Goal: Task Accomplishment & Management: Use online tool/utility

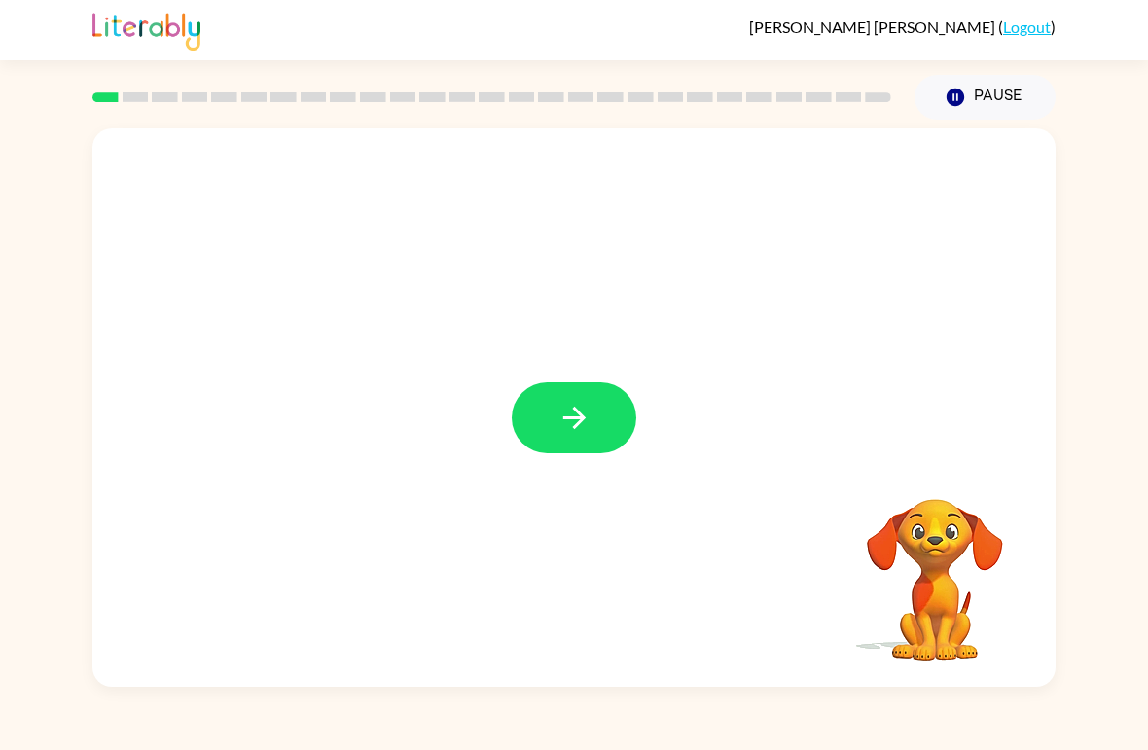
click at [630, 388] on div at bounding box center [574, 418] width 125 height 71
click at [565, 436] on button "button" at bounding box center [574, 418] width 125 height 71
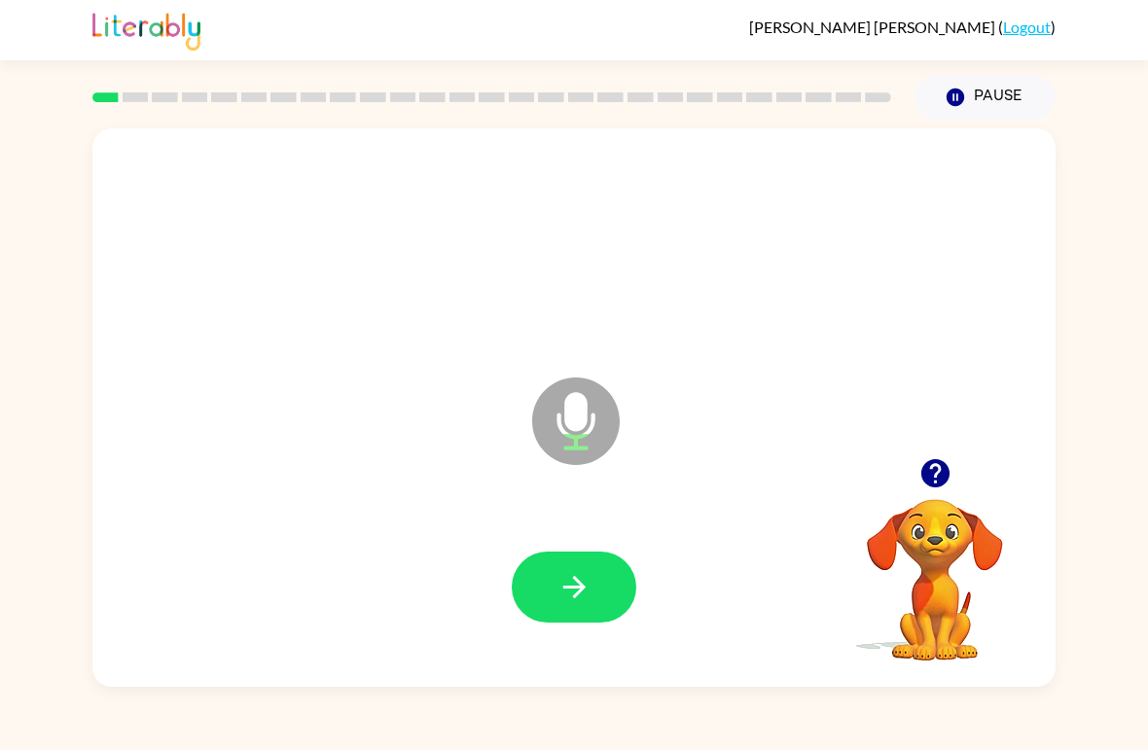
click at [577, 597] on icon "button" at bounding box center [574, 587] width 22 height 22
click at [581, 598] on icon "button" at bounding box center [575, 587] width 34 height 34
click at [578, 599] on icon "button" at bounding box center [575, 587] width 34 height 34
click at [563, 593] on icon "button" at bounding box center [575, 587] width 34 height 34
click at [560, 584] on icon "button" at bounding box center [575, 587] width 34 height 34
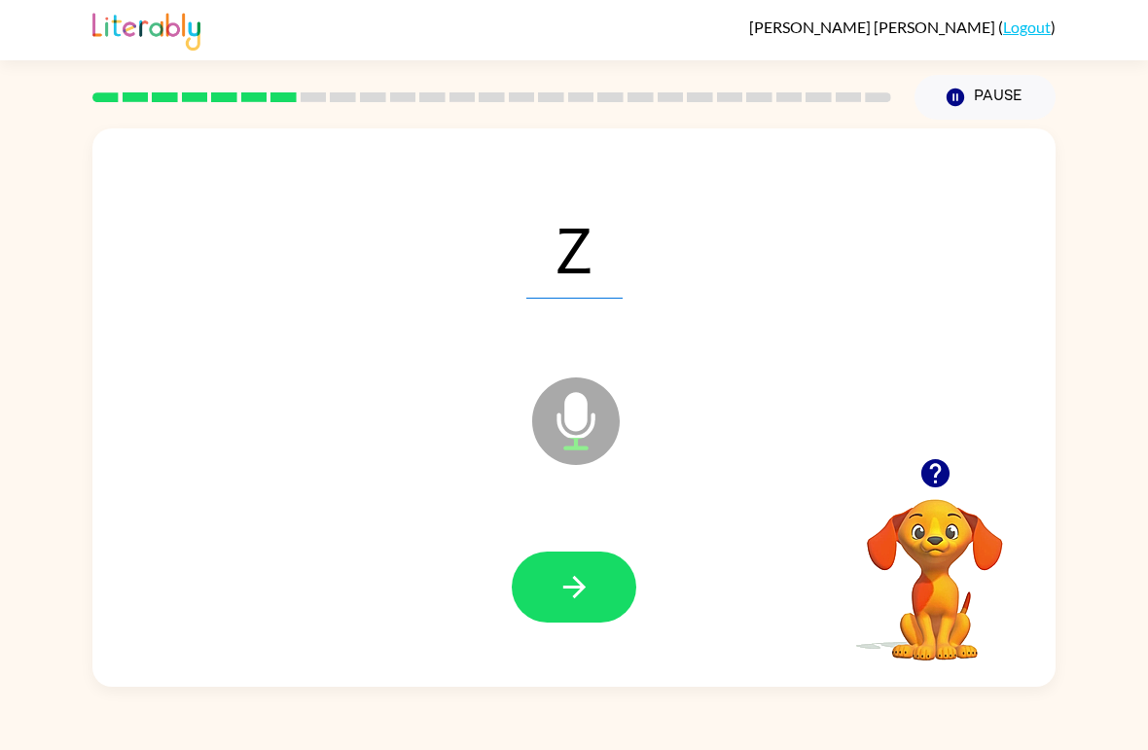
click at [556, 589] on button "button" at bounding box center [574, 587] width 125 height 71
click at [609, 577] on button "button" at bounding box center [574, 587] width 125 height 71
click at [604, 584] on button "button" at bounding box center [574, 587] width 125 height 71
click at [596, 575] on button "button" at bounding box center [574, 587] width 125 height 71
click at [592, 577] on button "button" at bounding box center [574, 587] width 125 height 71
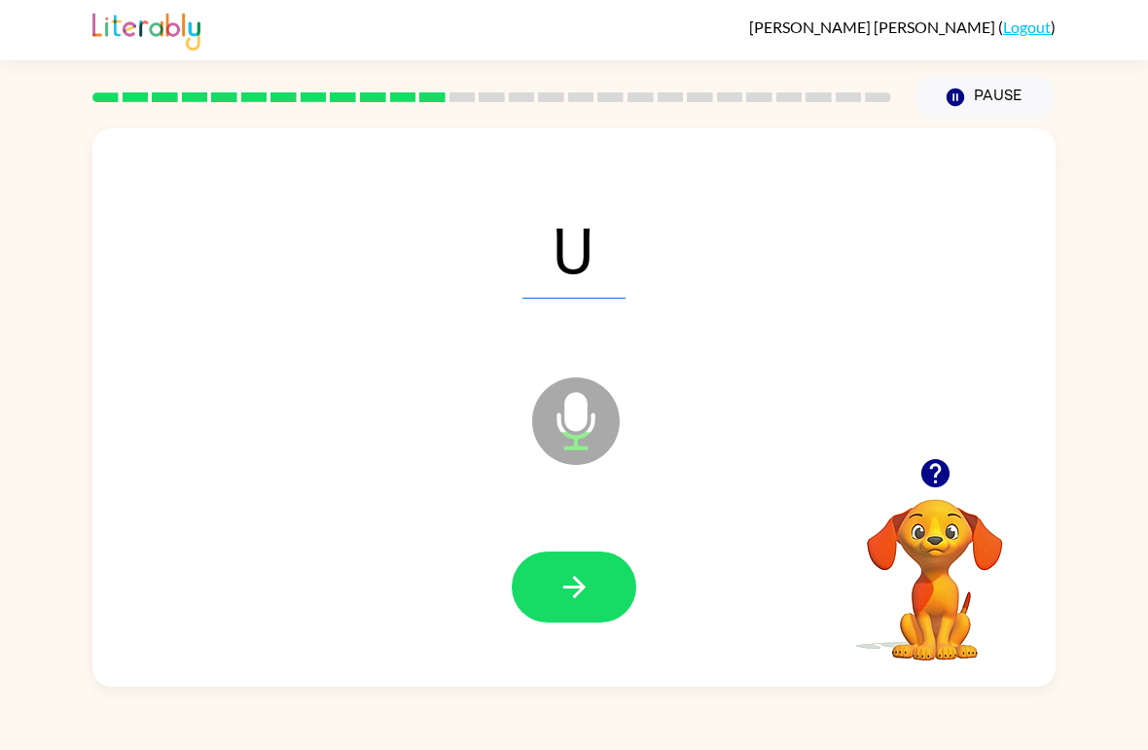
click at [533, 578] on button "button" at bounding box center [574, 587] width 125 height 71
click at [611, 583] on button "button" at bounding box center [574, 587] width 125 height 71
click at [603, 595] on button "button" at bounding box center [574, 587] width 125 height 71
click at [602, 596] on button "button" at bounding box center [574, 587] width 125 height 71
click at [576, 597] on icon "button" at bounding box center [574, 587] width 22 height 22
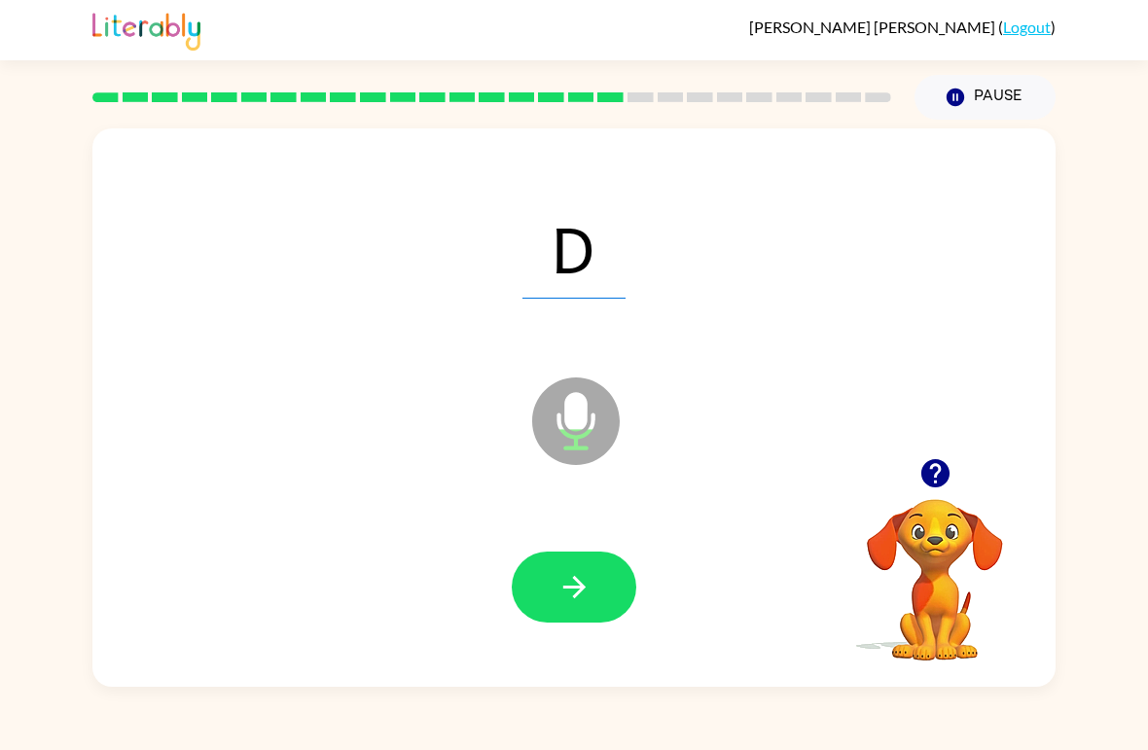
click at [606, 553] on button "button" at bounding box center [574, 587] width 125 height 71
click at [586, 568] on button "button" at bounding box center [574, 587] width 125 height 71
click at [565, 586] on icon "button" at bounding box center [575, 587] width 34 height 34
click at [557, 610] on button "button" at bounding box center [574, 587] width 125 height 71
click at [577, 574] on icon "button" at bounding box center [575, 587] width 34 height 34
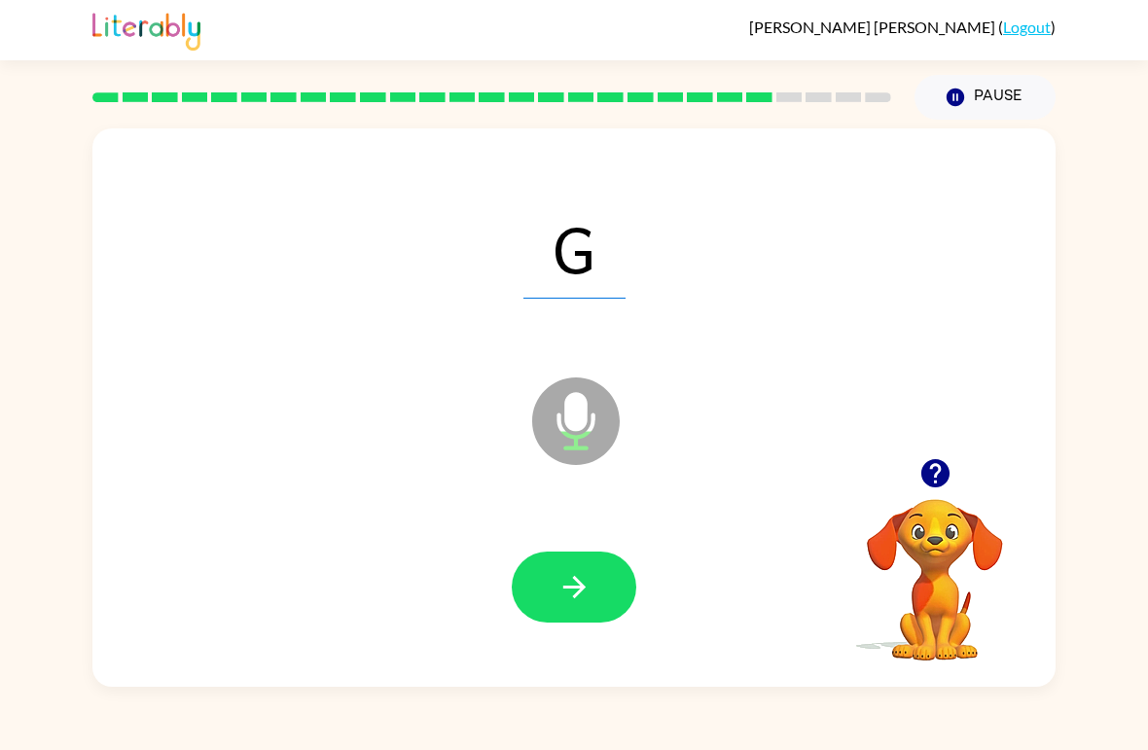
click at [577, 565] on button "button" at bounding box center [574, 587] width 125 height 71
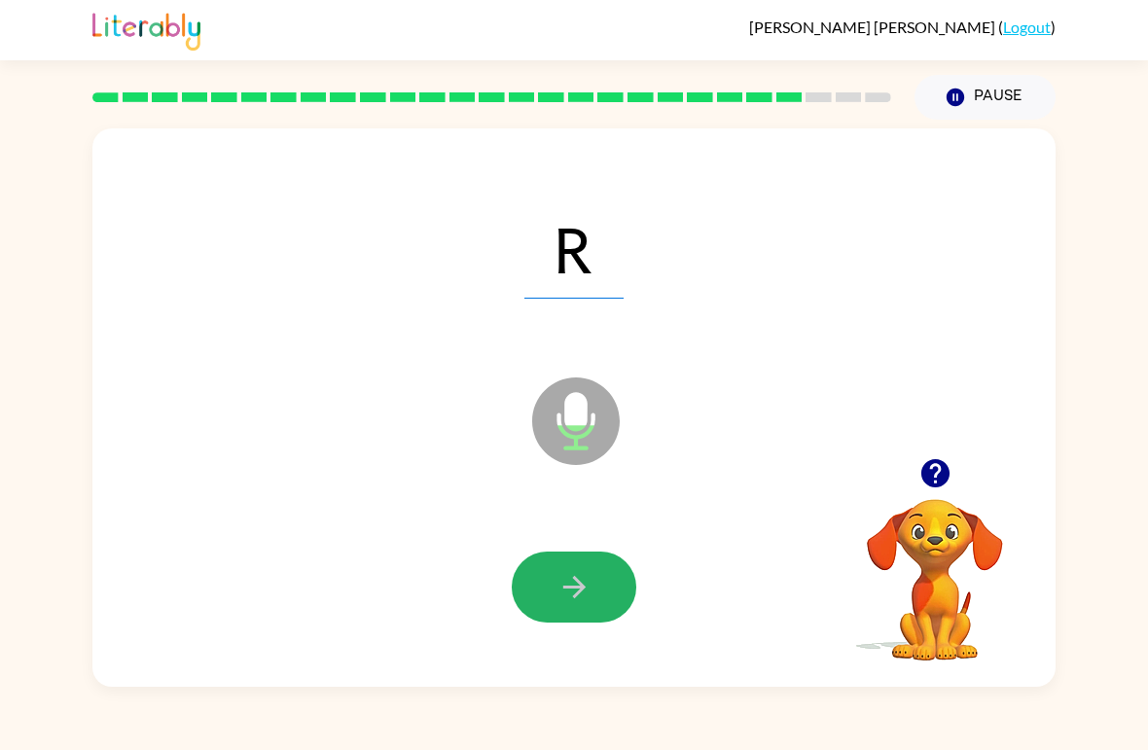
click at [589, 595] on icon "button" at bounding box center [575, 587] width 34 height 34
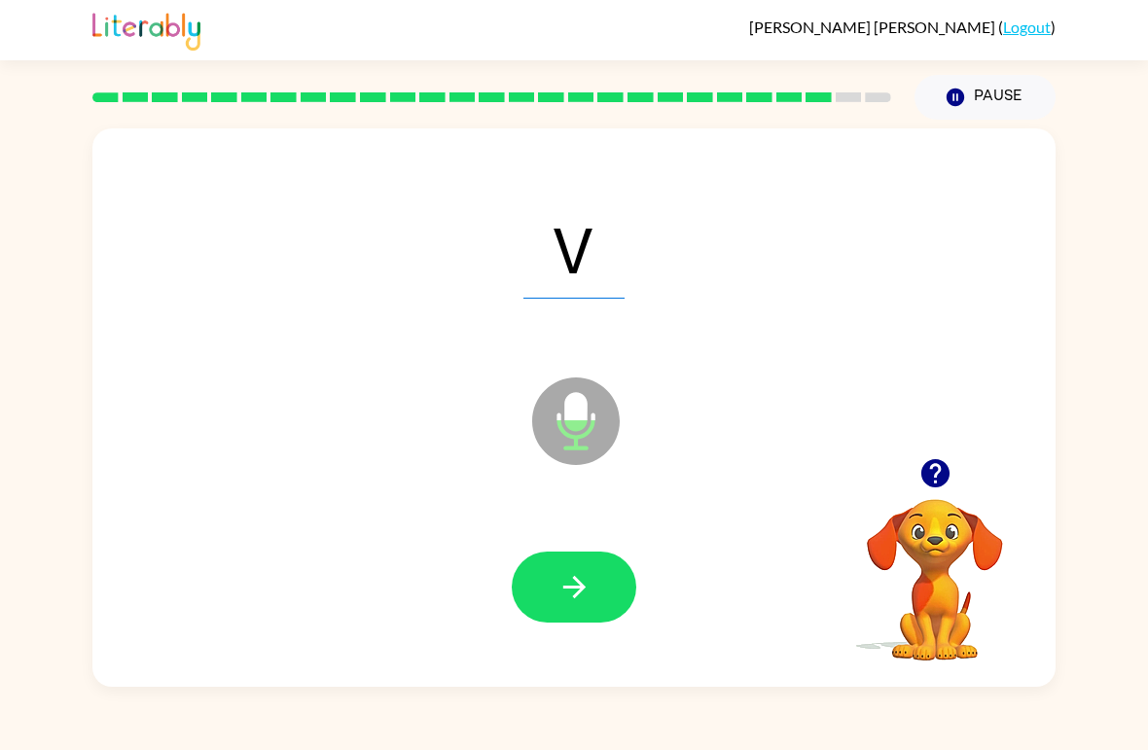
click at [577, 572] on icon "button" at bounding box center [575, 587] width 34 height 34
click at [571, 612] on button "button" at bounding box center [574, 587] width 125 height 71
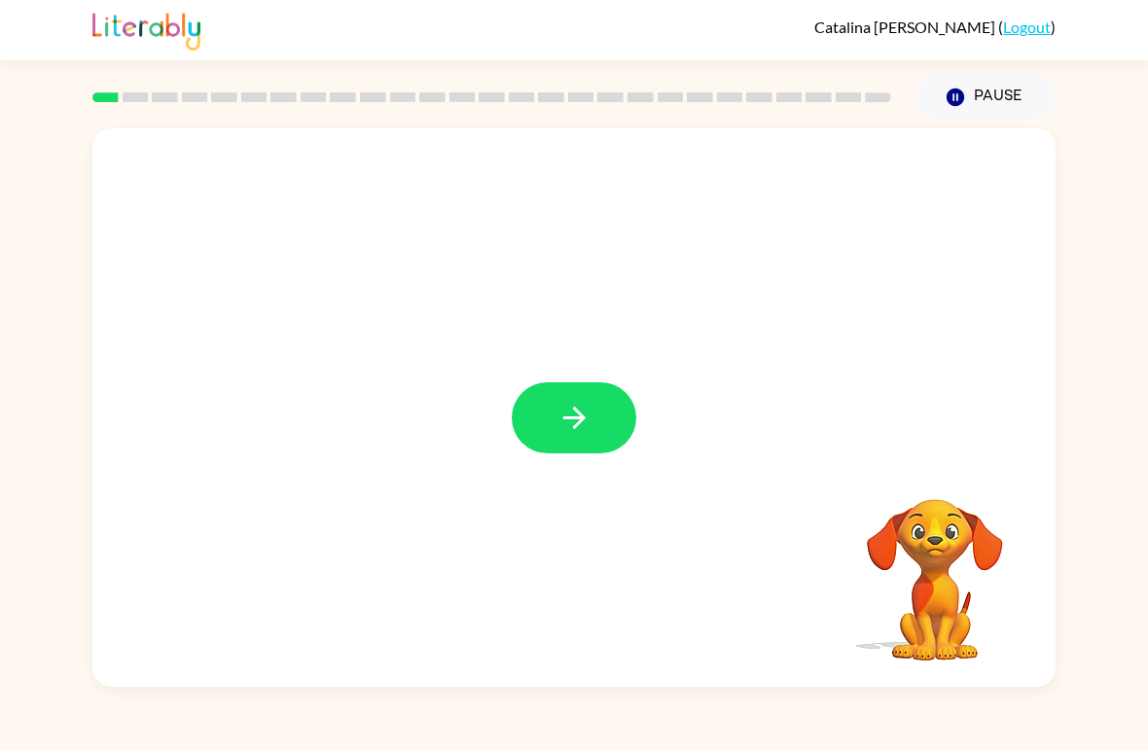
click at [555, 399] on button "button" at bounding box center [574, 418] width 125 height 71
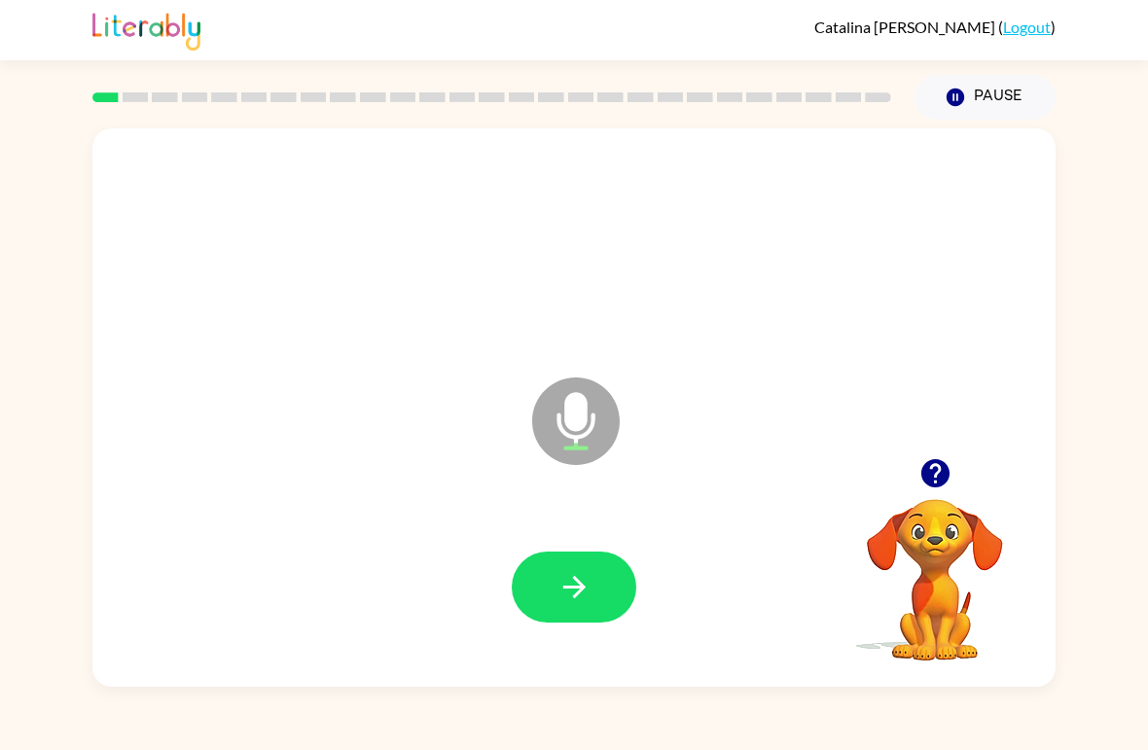
click at [571, 579] on icon "button" at bounding box center [575, 587] width 34 height 34
click at [584, 594] on icon "button" at bounding box center [575, 587] width 34 height 34
click at [629, 586] on button "button" at bounding box center [574, 587] width 125 height 71
click at [573, 575] on icon "button" at bounding box center [575, 587] width 34 height 34
click at [586, 623] on button "button" at bounding box center [574, 587] width 125 height 71
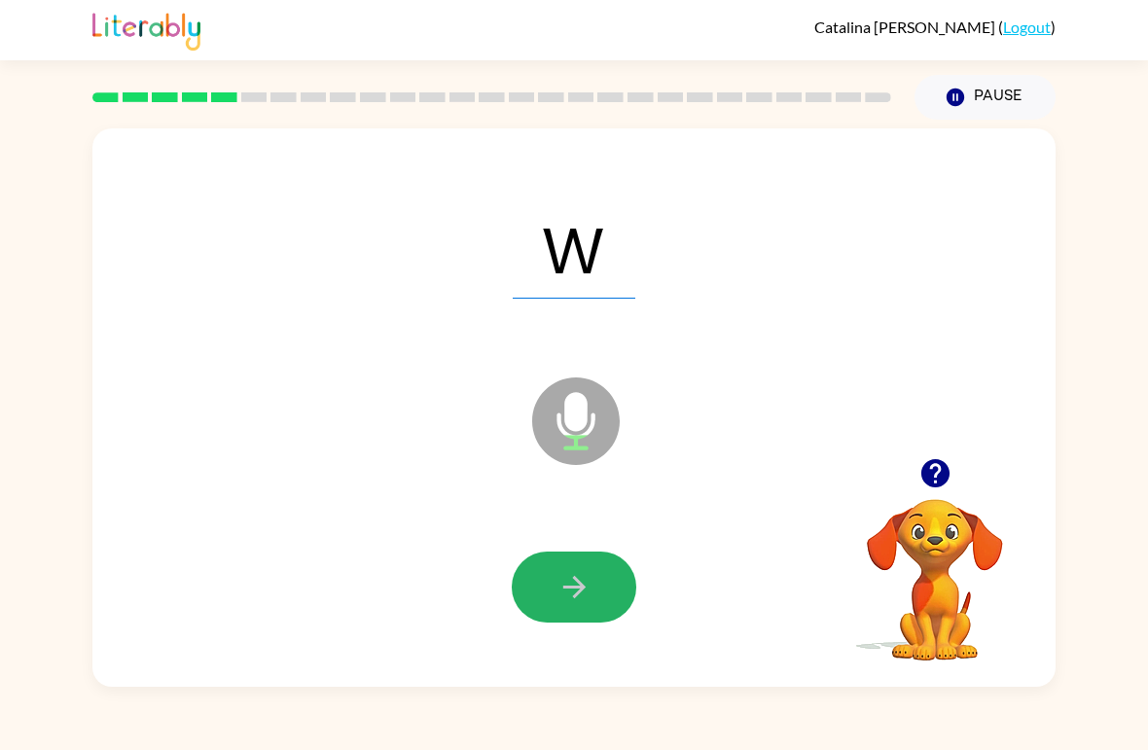
click at [607, 566] on button "button" at bounding box center [574, 587] width 125 height 71
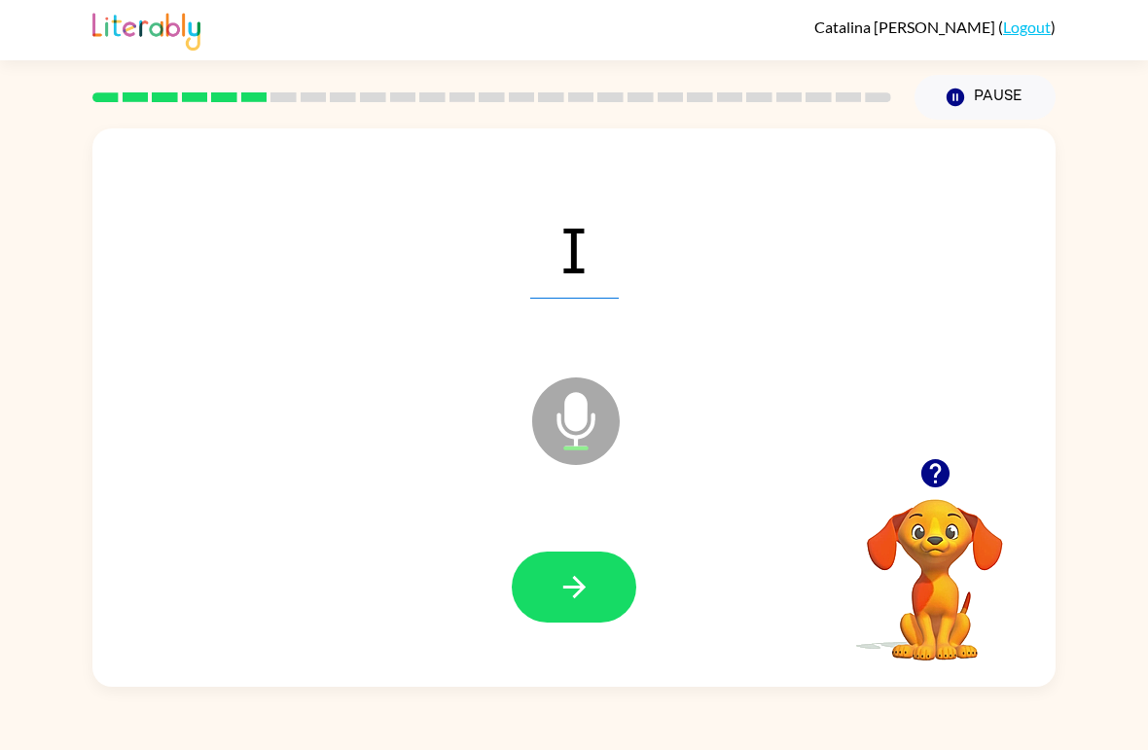
click at [579, 585] on icon "button" at bounding box center [574, 587] width 22 height 22
click at [585, 602] on icon "button" at bounding box center [575, 587] width 34 height 34
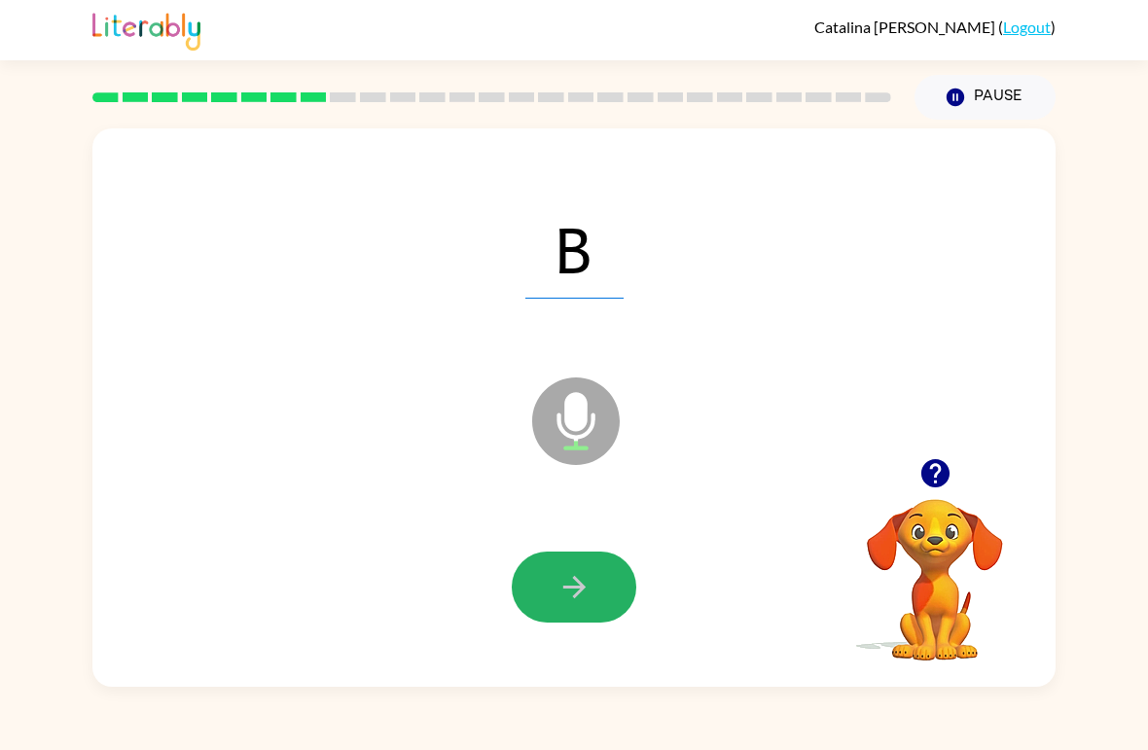
click at [604, 609] on button "button" at bounding box center [574, 587] width 125 height 71
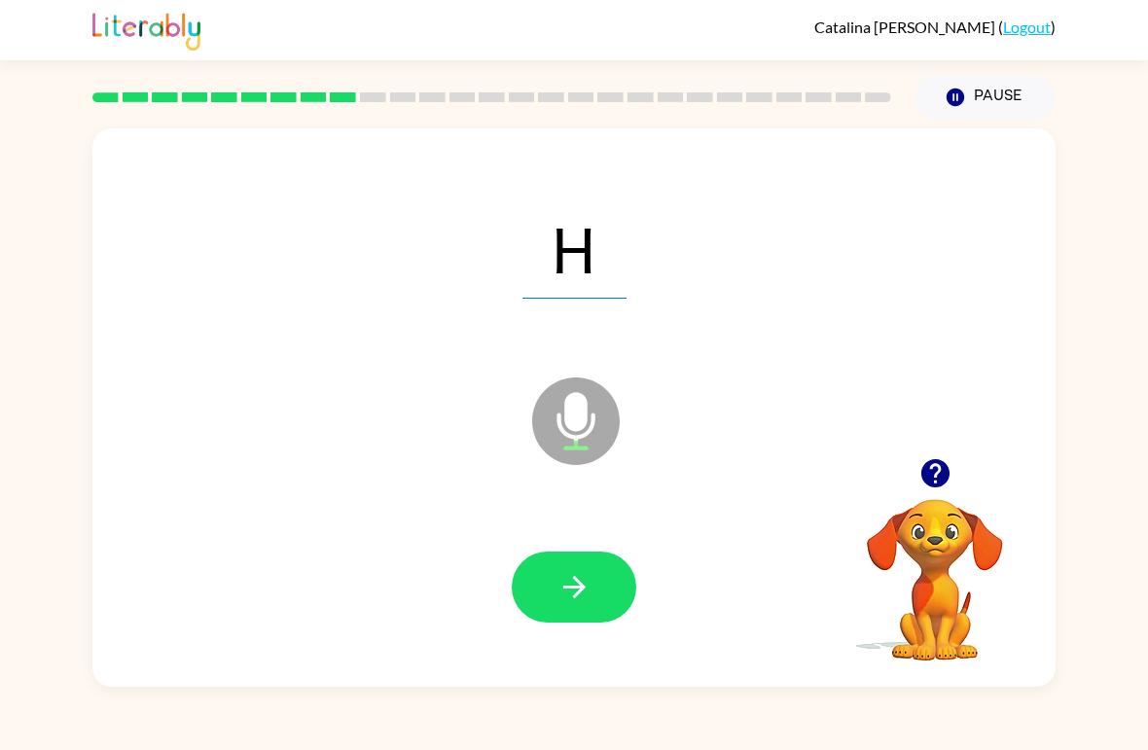
click at [596, 579] on button "button" at bounding box center [574, 587] width 125 height 71
click at [597, 579] on button "button" at bounding box center [574, 587] width 125 height 71
click at [581, 564] on button "button" at bounding box center [574, 587] width 125 height 71
click at [619, 571] on button "button" at bounding box center [574, 587] width 125 height 71
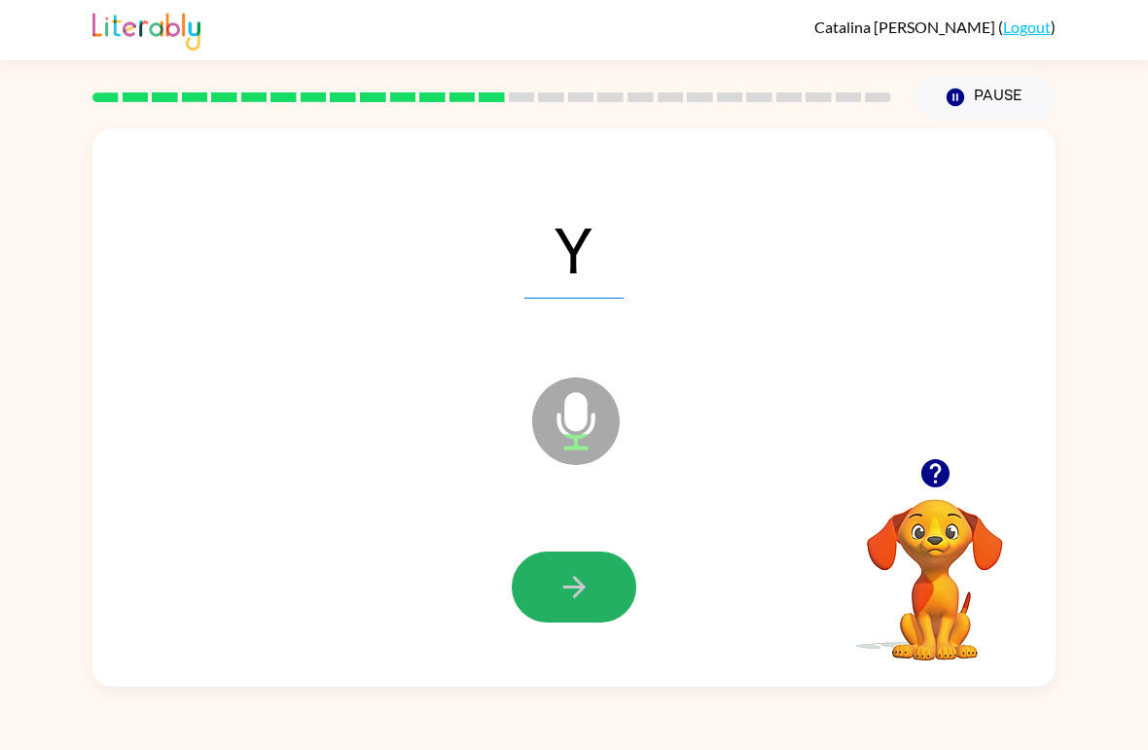
click at [595, 587] on button "button" at bounding box center [574, 587] width 125 height 71
click at [585, 593] on icon "button" at bounding box center [575, 587] width 34 height 34
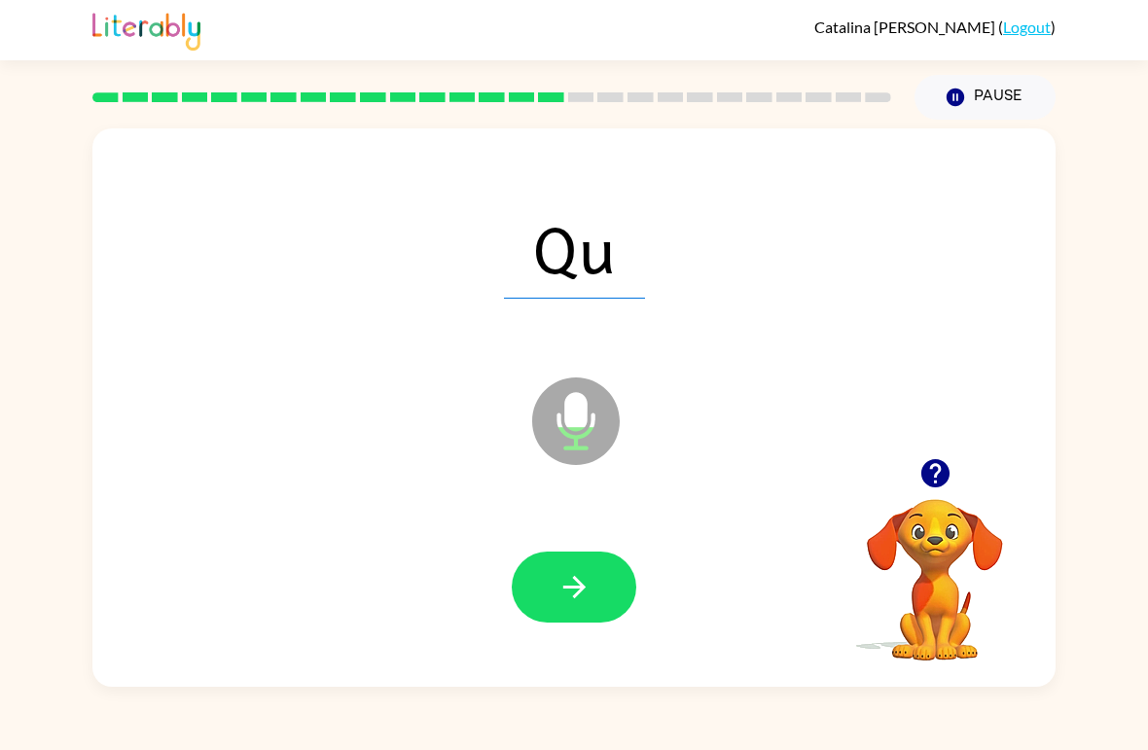
click at [617, 600] on button "button" at bounding box center [574, 587] width 125 height 71
click at [602, 584] on button "button" at bounding box center [574, 587] width 125 height 71
click at [598, 592] on button "button" at bounding box center [574, 587] width 125 height 71
click at [578, 592] on icon "button" at bounding box center [575, 587] width 34 height 34
click at [598, 582] on button "button" at bounding box center [574, 587] width 125 height 71
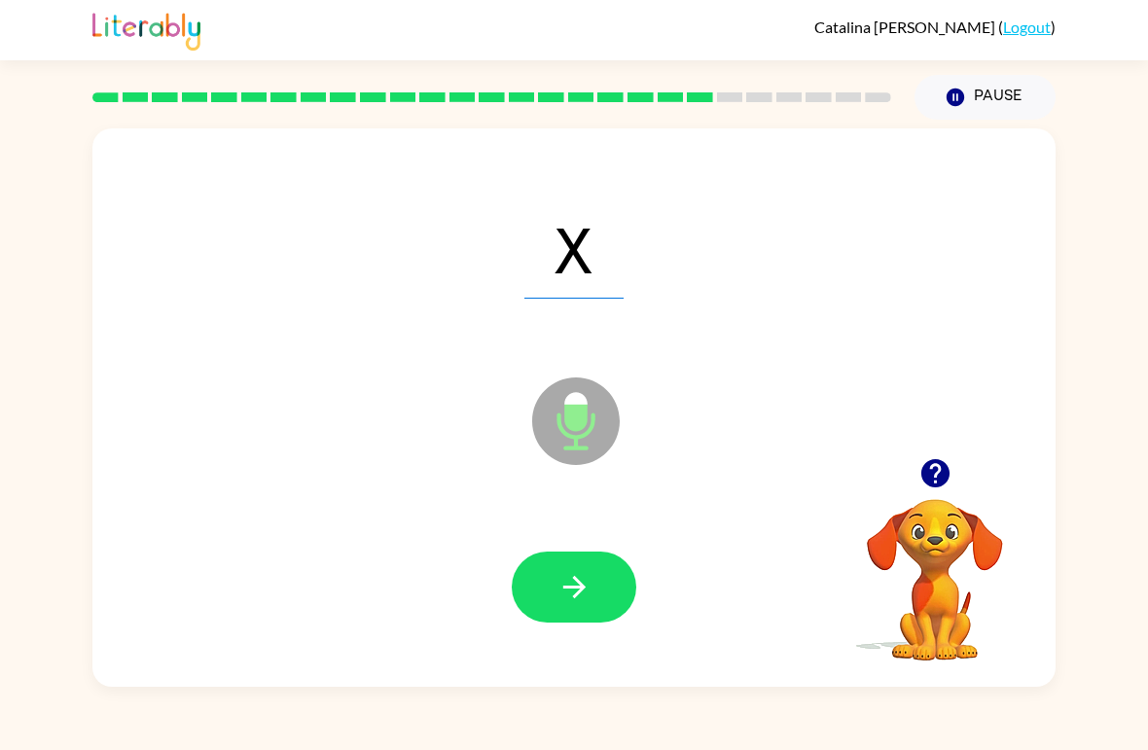
click at [591, 582] on icon "button" at bounding box center [575, 587] width 34 height 34
click at [597, 573] on button "button" at bounding box center [574, 587] width 125 height 71
click at [598, 580] on button "button" at bounding box center [574, 587] width 125 height 71
click at [568, 586] on icon "button" at bounding box center [575, 587] width 34 height 34
click at [605, 581] on button "button" at bounding box center [574, 587] width 125 height 71
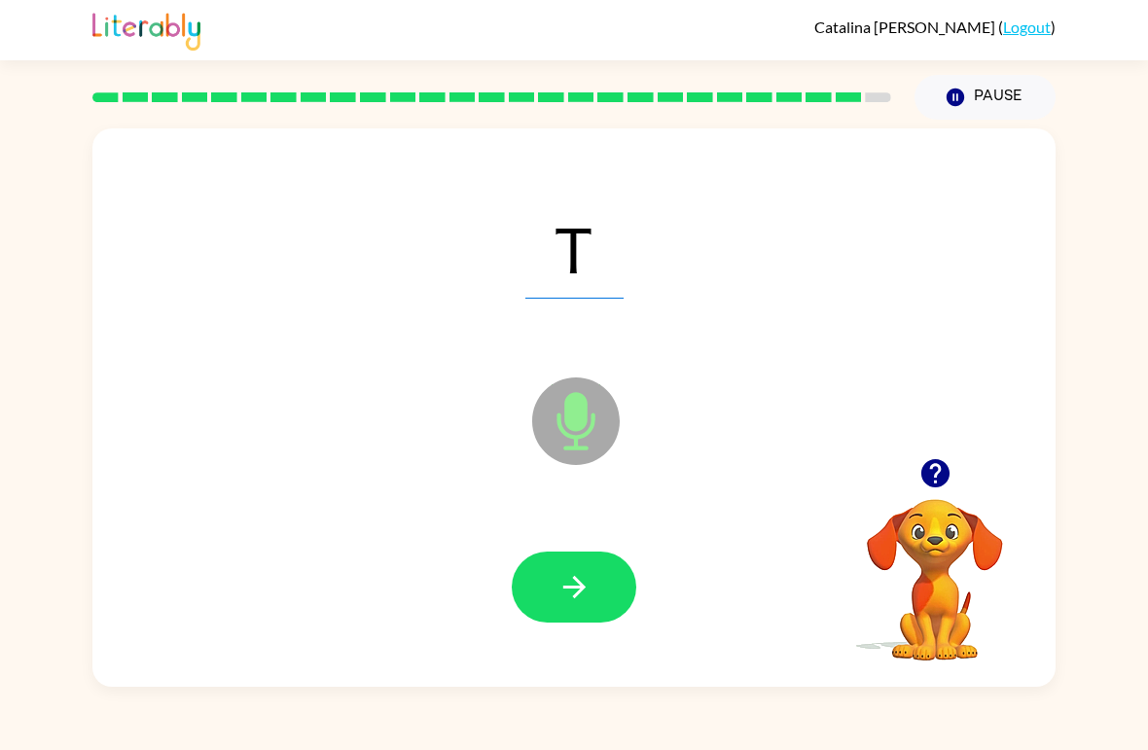
click at [575, 579] on icon "button" at bounding box center [574, 587] width 22 height 22
